Goal: Information Seeking & Learning: Learn about a topic

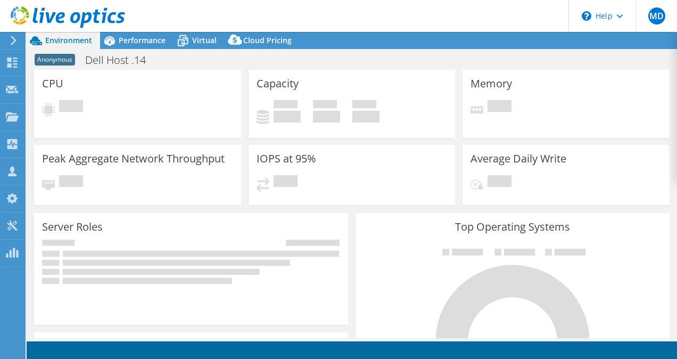
select select "USD"
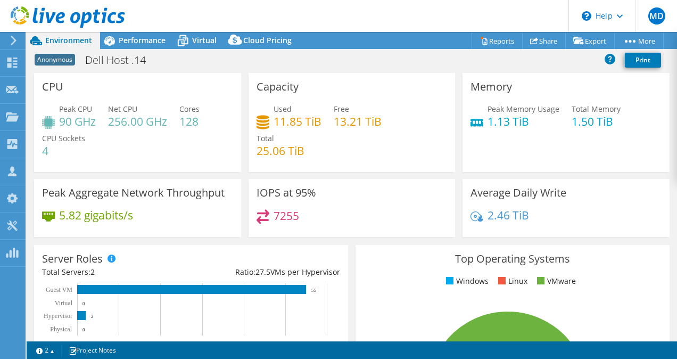
click at [245, 82] on div "Capacity Used 11.85 TiB Free 13.21 TiB Total 25.06 TiB" at bounding box center [352, 122] width 214 height 99
click at [122, 36] on span "Performance" at bounding box center [142, 40] width 47 height 10
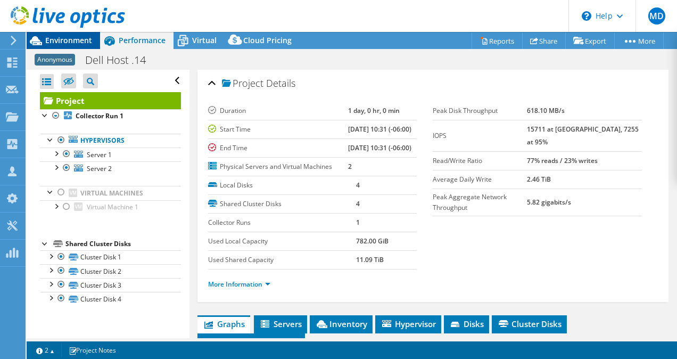
click at [93, 36] on div "Environment" at bounding box center [63, 40] width 73 height 17
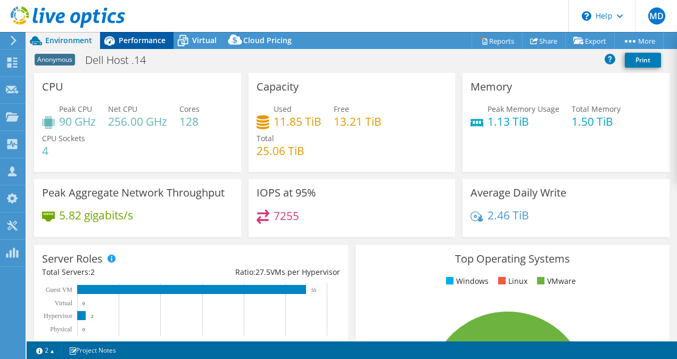
click at [103, 42] on icon at bounding box center [109, 40] width 19 height 19
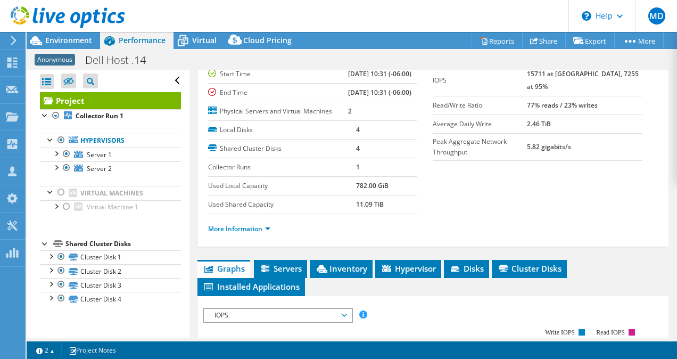
scroll to position [28, 0]
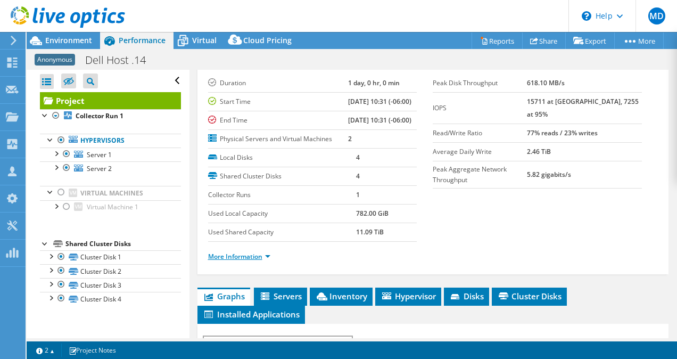
click at [243, 261] on link "More Information" at bounding box center [239, 256] width 62 height 9
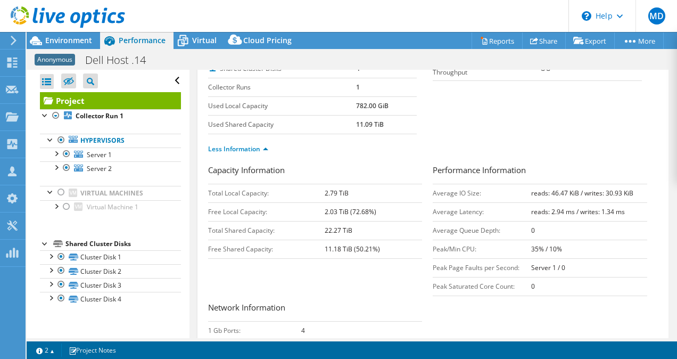
scroll to position [137, 0]
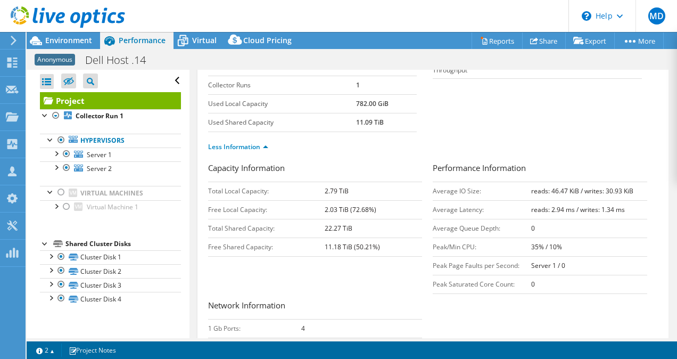
click at [597, 195] on b "reads: 46.47 KiB / writes: 30.93 KiB" at bounding box center [582, 190] width 102 height 9
click at [475, 153] on ul "Less Information" at bounding box center [433, 145] width 450 height 14
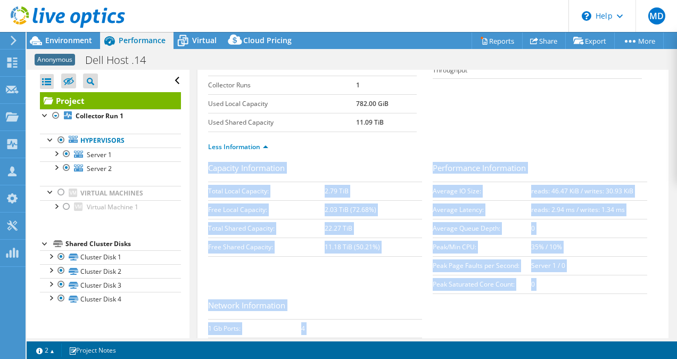
drag, startPoint x: 668, startPoint y: 153, endPoint x: 671, endPoint y: 195, distance: 41.6
click at [671, 195] on article "Project Details Duration 1 day, 0 hr, 0 min Start Time 07/16/2025, 10:31 (-06:0…" at bounding box center [433, 204] width 488 height 268
click at [480, 105] on section "Duration 1 day, 0 hr, 0 min Start Time 07/16/2025, 10:31 (-06:00) End Time 07/1…" at bounding box center [433, 62] width 450 height 197
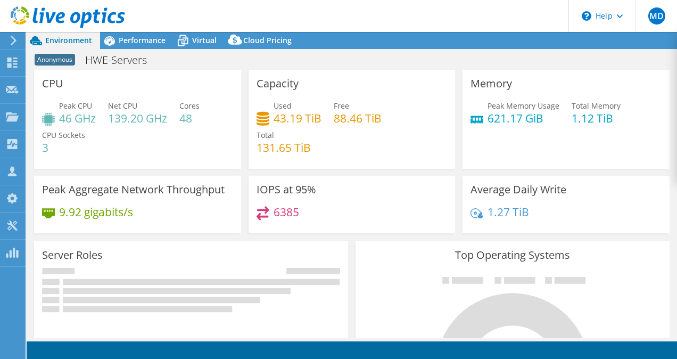
select select "USD"
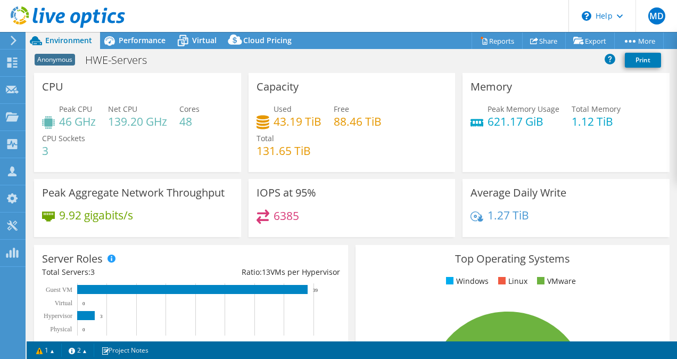
click at [234, 155] on div "CPU Peak CPU 46 GHz Net CPU 139.20 GHz Cores 48 CPU Sockets 3" at bounding box center [137, 122] width 207 height 99
click at [128, 46] on div "Performance" at bounding box center [136, 40] width 73 height 17
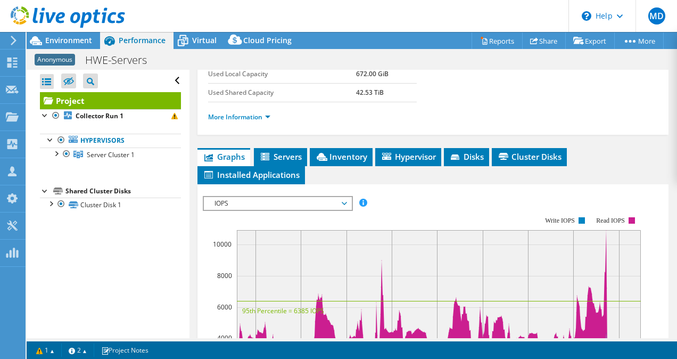
scroll to position [266, 0]
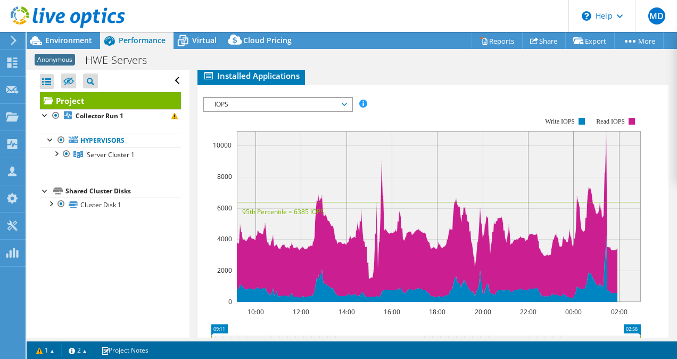
click at [337, 63] on span "Inventory" at bounding box center [341, 57] width 52 height 11
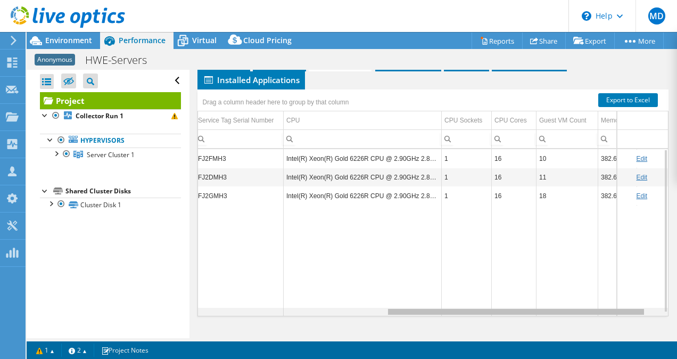
scroll to position [0, 0]
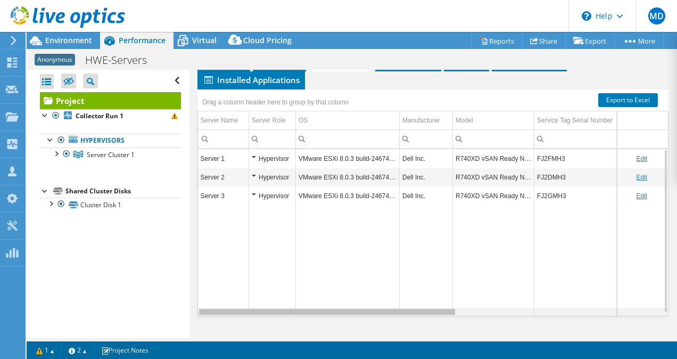
drag, startPoint x: 410, startPoint y: 311, endPoint x: 242, endPoint y: 289, distance: 170.0
click at [242, 289] on body "MD Channel Partner [PERSON_NAME] [EMAIL_ADDRESS][DOMAIN_NAME] Abtech Technologi…" at bounding box center [338, 179] width 677 height 359
